Goal: Information Seeking & Learning: Learn about a topic

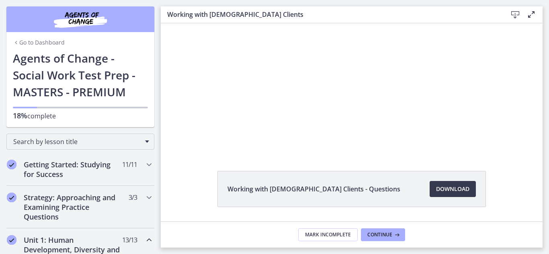
scroll to position [28, 0]
click at [374, 233] on span "Continue" at bounding box center [379, 235] width 25 height 6
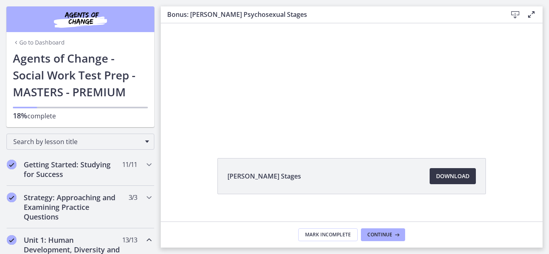
scroll to position [41, 0]
click at [380, 236] on span "Continue" at bounding box center [379, 235] width 25 height 6
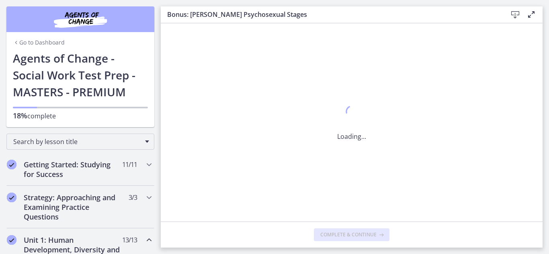
scroll to position [0, 0]
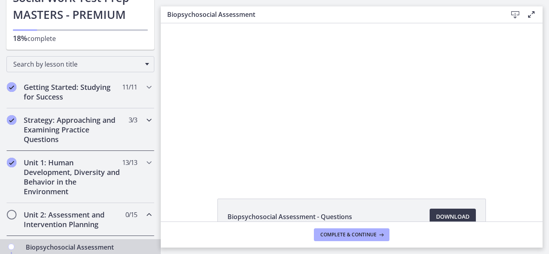
scroll to position [117, 0]
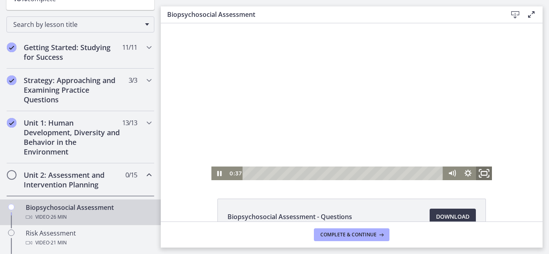
click at [479, 176] on icon "Fullscreen" at bounding box center [483, 174] width 19 height 16
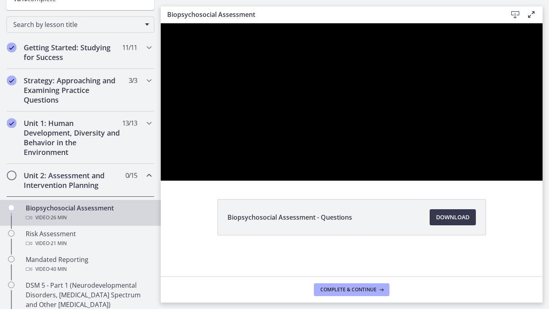
click at [521, 163] on button "Unfullscreen" at bounding box center [531, 172] width 21 height 18
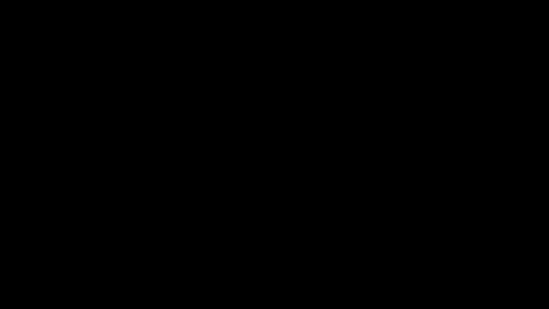
click at [528, 254] on button "Unfullscreen" at bounding box center [538, 300] width 21 height 18
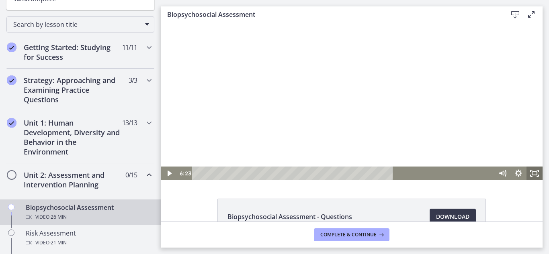
click at [526, 176] on icon "Fullscreen" at bounding box center [534, 174] width 16 height 14
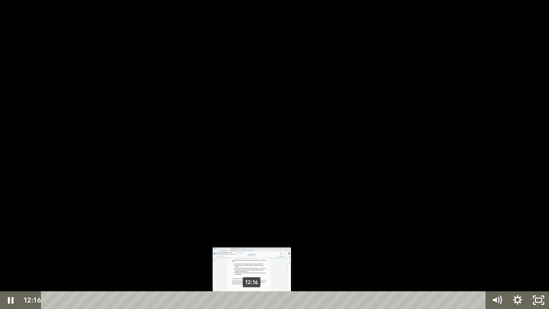
click at [252, 254] on div "12:16" at bounding box center [265, 300] width 432 height 18
click at [259, 254] on div "12:43" at bounding box center [265, 300] width 432 height 18
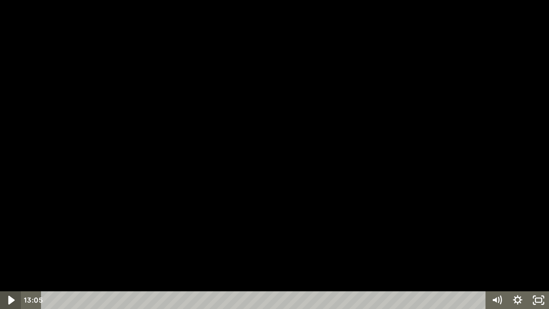
click at [15, 254] on icon "Play Video" at bounding box center [11, 299] width 25 height 21
click at [78, 3] on div at bounding box center [274, 154] width 549 height 309
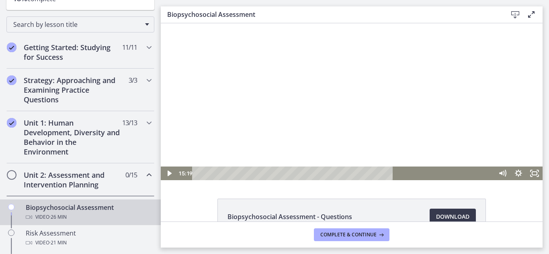
click at [417, 139] on div at bounding box center [352, 101] width 382 height 157
click at [525, 174] on icon "Fullscreen" at bounding box center [534, 174] width 19 height 16
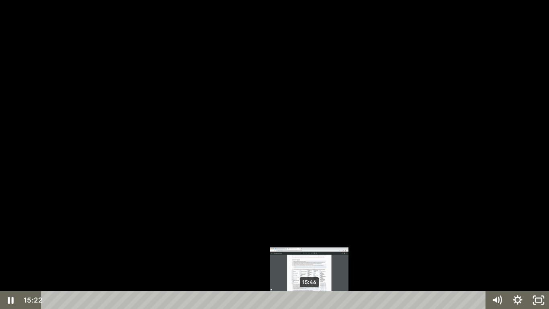
click at [310, 254] on div "15:46" at bounding box center [265, 300] width 432 height 18
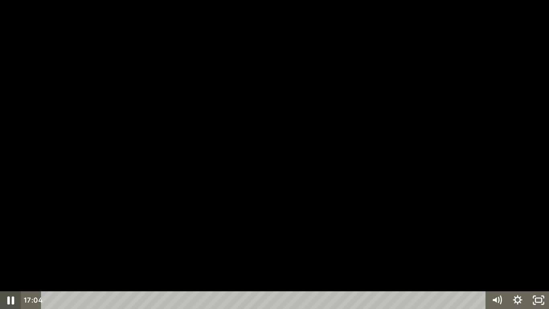
click at [9, 254] on icon "Pause" at bounding box center [10, 300] width 7 height 8
click at [0, 254] on button "Play Video" at bounding box center [10, 300] width 21 height 18
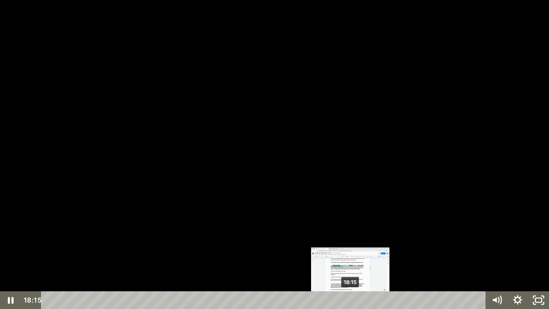
click at [351, 254] on div "18:15" at bounding box center [265, 300] width 432 height 18
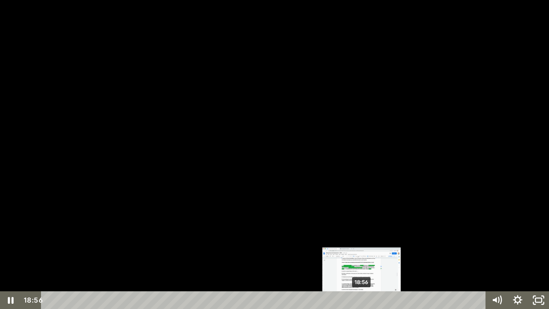
click at [362, 254] on div "18:56" at bounding box center [265, 300] width 432 height 18
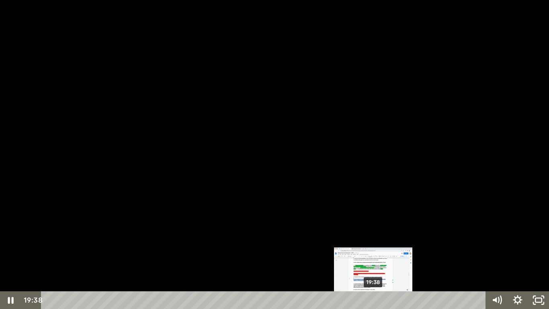
click at [374, 254] on div "19:38" at bounding box center [265, 300] width 432 height 18
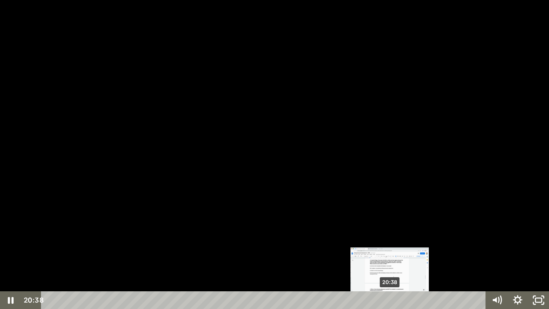
click at [390, 254] on div "20:38" at bounding box center [265, 300] width 432 height 18
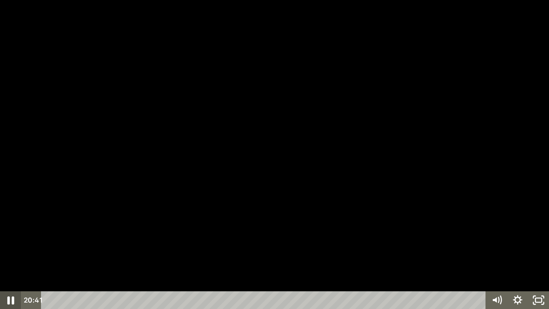
click at [6, 254] on icon "Pause" at bounding box center [10, 299] width 25 height 21
click at [0, 254] on button "Play Video" at bounding box center [10, 300] width 21 height 18
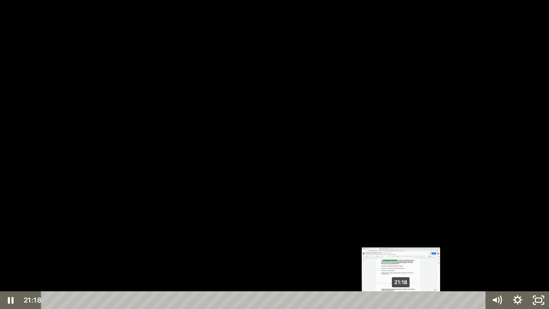
click at [401, 254] on div "21:18" at bounding box center [265, 300] width 432 height 18
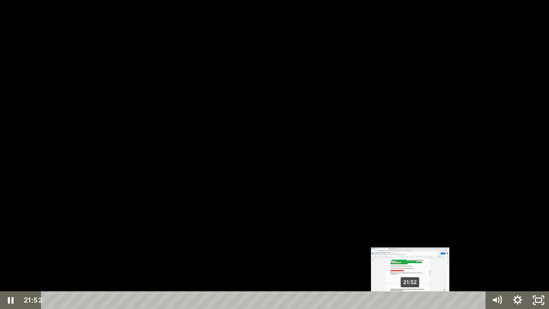
click at [411, 254] on div "21:52" at bounding box center [265, 300] width 432 height 18
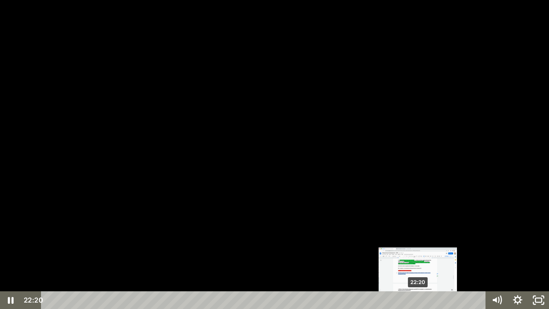
click at [418, 254] on div "22:20" at bounding box center [265, 300] width 432 height 18
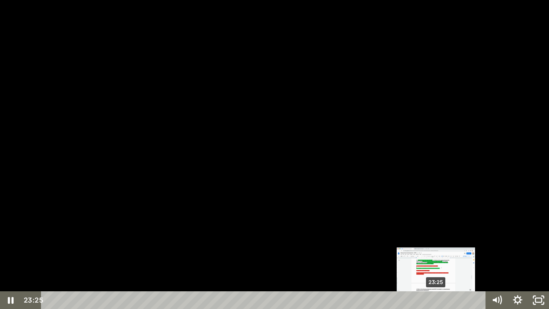
click at [436, 254] on div "23:25" at bounding box center [265, 300] width 432 height 18
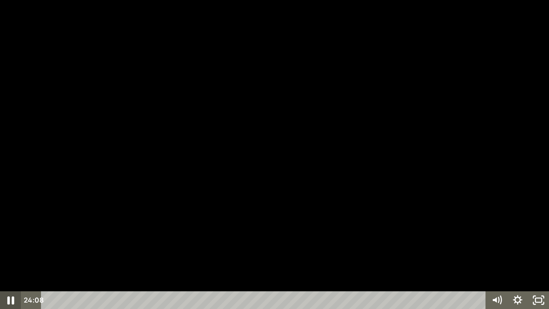
click at [7, 254] on icon "Pause" at bounding box center [10, 299] width 25 height 21
click at [12, 254] on icon "Play Video" at bounding box center [11, 300] width 21 height 18
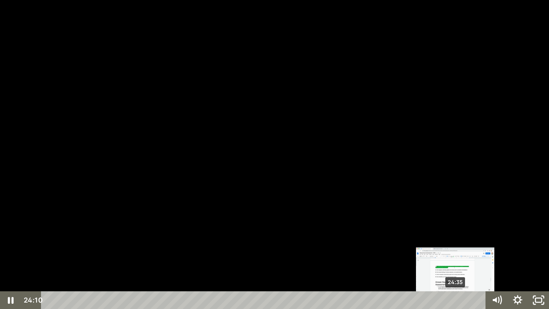
click at [456, 254] on div "24:35" at bounding box center [265, 300] width 432 height 18
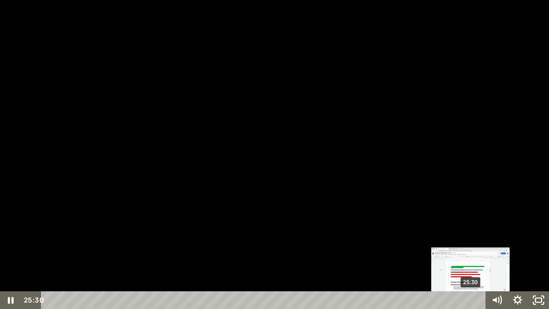
click at [471, 254] on div "25:30" at bounding box center [265, 300] width 432 height 18
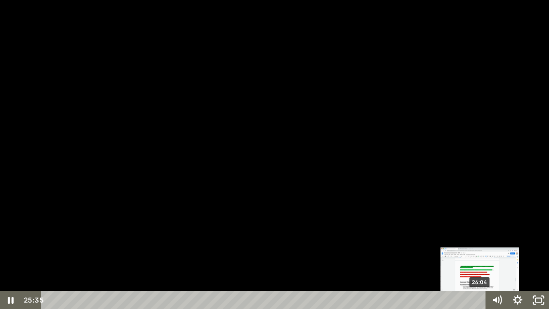
click at [480, 254] on div "26:04" at bounding box center [265, 300] width 432 height 18
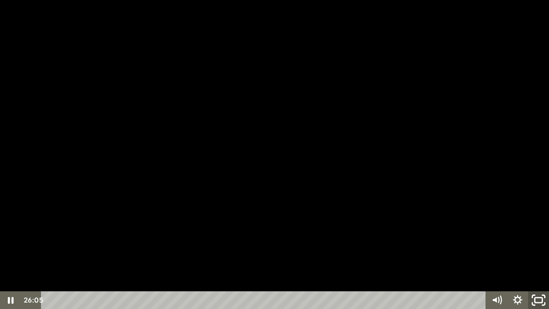
click at [535, 254] on rect "Unfullscreen" at bounding box center [539, 299] width 8 height 5
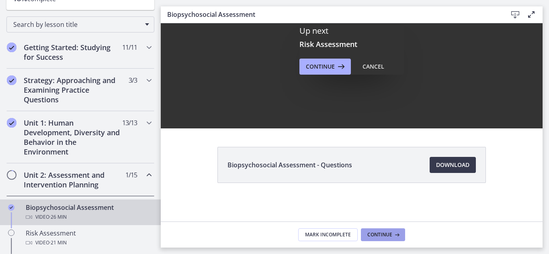
scroll to position [0, 0]
click at [376, 233] on span "Continue" at bounding box center [379, 235] width 25 height 6
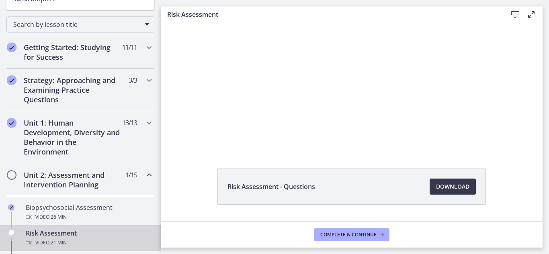
scroll to position [30, 0]
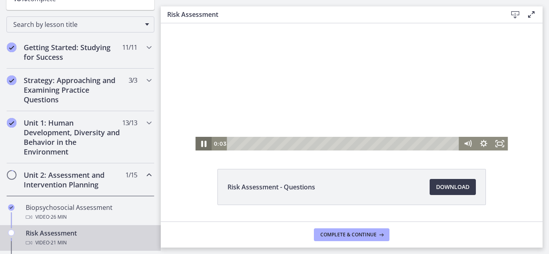
click at [200, 145] on icon "Pause" at bounding box center [203, 144] width 19 height 16
